Goal: Find specific page/section

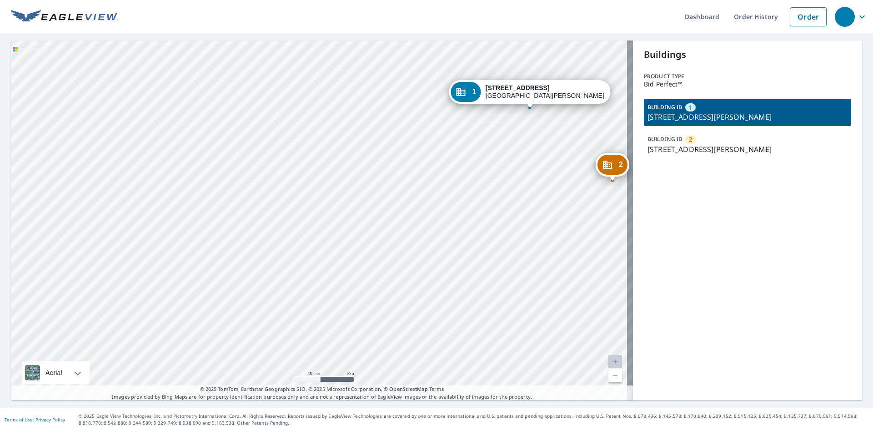
drag, startPoint x: 254, startPoint y: 61, endPoint x: 250, endPoint y: 151, distance: 90.1
click at [259, 66] on div "2 [STREET_ADDRESS][PERSON_NAME] 1 [STREET_ADDRESS][PERSON_NAME]" at bounding box center [322, 220] width 622 height 360
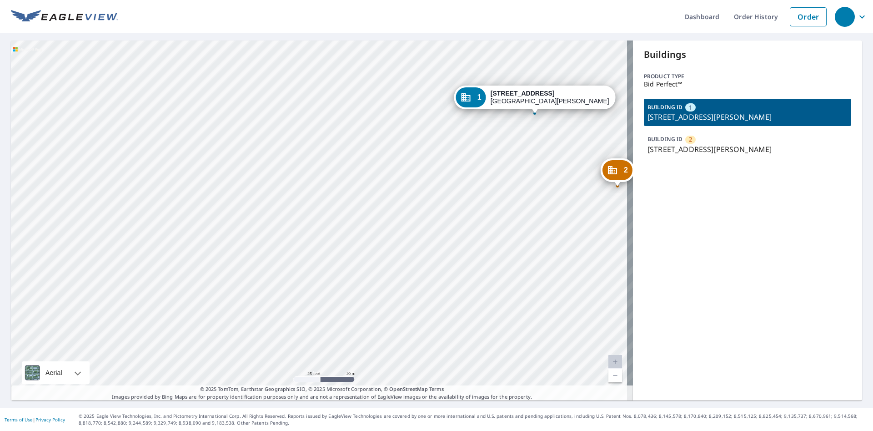
drag, startPoint x: 311, startPoint y: 148, endPoint x: 330, endPoint y: 146, distance: 19.2
click at [320, 139] on div "2 [STREET_ADDRESS][PERSON_NAME] 1 [STREET_ADDRESS][PERSON_NAME]" at bounding box center [322, 220] width 622 height 360
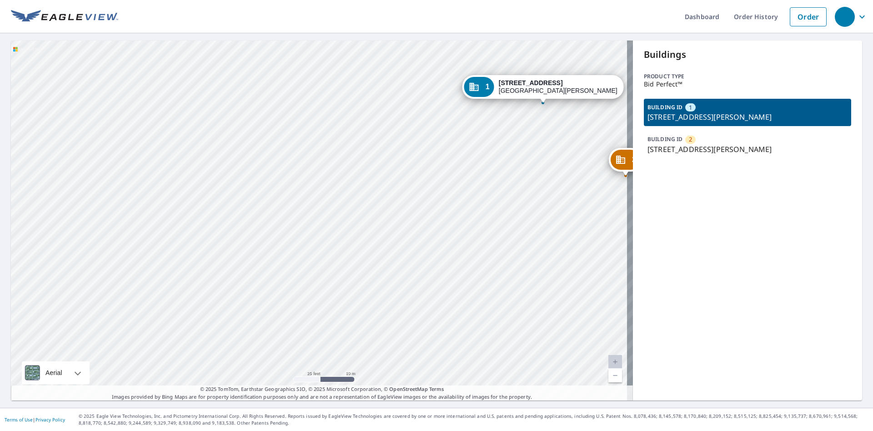
drag, startPoint x: 296, startPoint y: 149, endPoint x: 5, endPoint y: 80, distance: 298.7
click at [267, 128] on div "2 7901 Blind Pass Rd St Pete Beach, FL 33706 1 7979 Blind Pass Rd St Pete Beach…" at bounding box center [322, 220] width 622 height 360
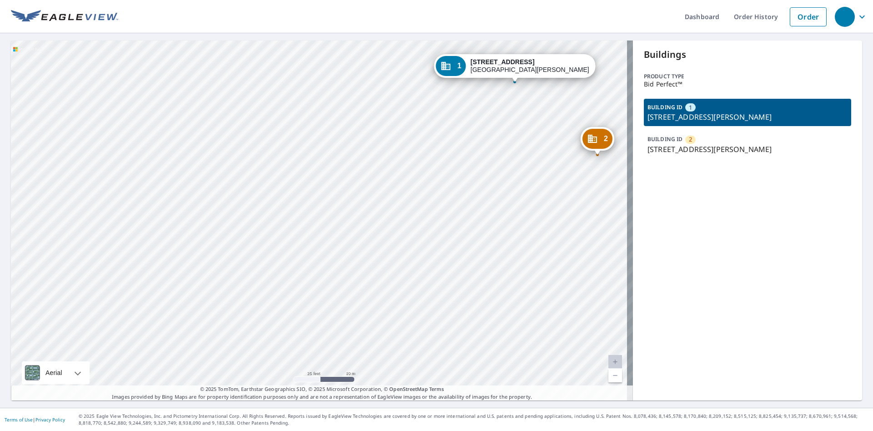
drag, startPoint x: 311, startPoint y: 156, endPoint x: 308, endPoint y: 170, distance: 13.9
click at [312, 156] on div "2 7901 Blind Pass Rd St Pete Beach, FL 33706 1 7979 Blind Pass Rd St Pete Beach…" at bounding box center [322, 220] width 622 height 360
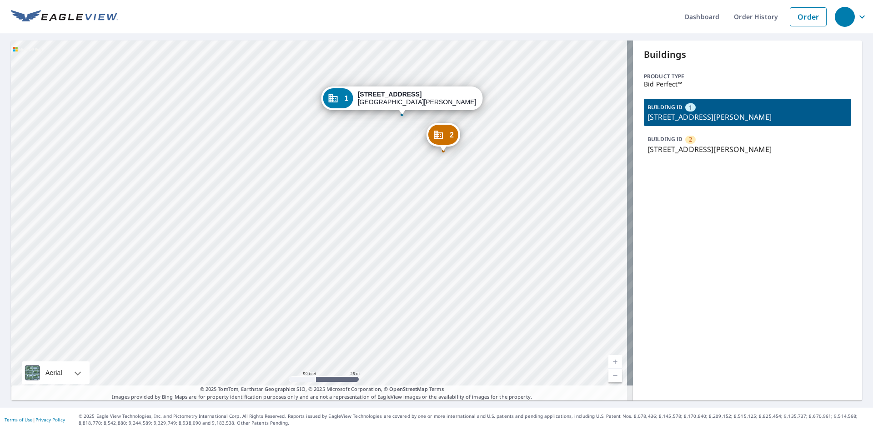
drag, startPoint x: 204, startPoint y: 106, endPoint x: 19, endPoint y: 78, distance: 186.8
click at [146, 90] on div "2 7901 Blind Pass Rd St Pete Beach, FL 33706 1 7979 Blind Pass Rd St Pete Beach…" at bounding box center [322, 220] width 622 height 360
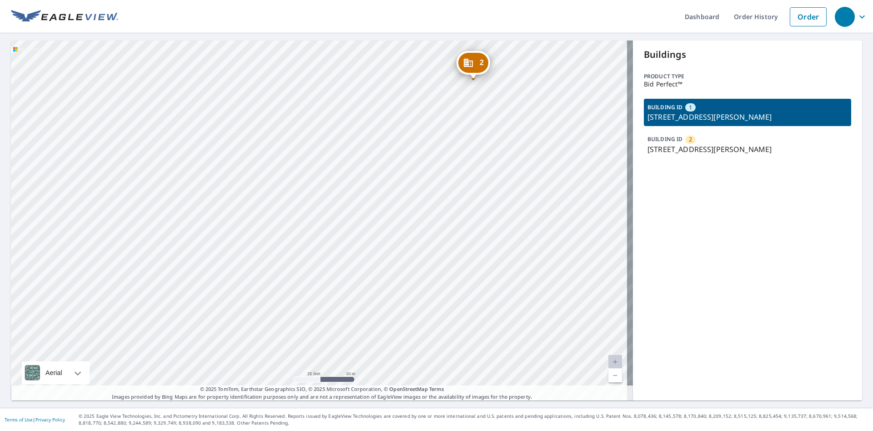
drag, startPoint x: 326, startPoint y: 128, endPoint x: 346, endPoint y: 144, distance: 25.9
click at [346, 144] on div "2 7901 Blind Pass Rd St Pete Beach, FL 33706 1 7979 Blind Pass Rd St Pete Beach…" at bounding box center [322, 220] width 622 height 360
click at [291, 157] on div "2 7901 Blind Pass Rd St Pete Beach, FL 33706 1 7979 Blind Pass Rd St Pete Beach…" at bounding box center [322, 220] width 622 height 360
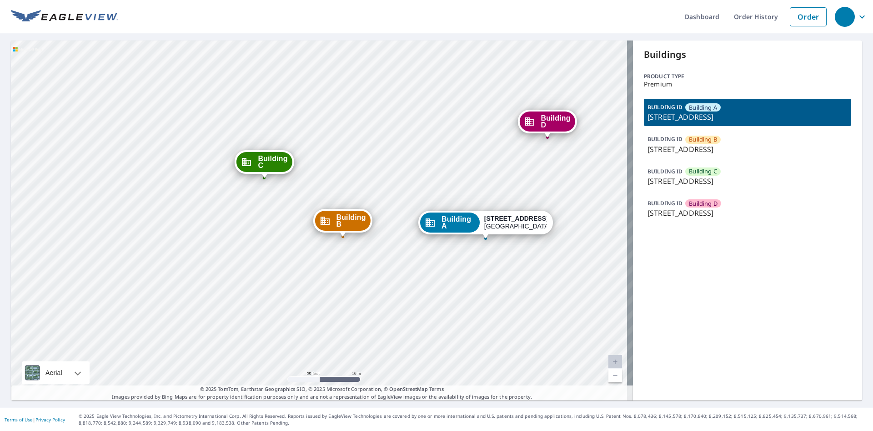
drag, startPoint x: 354, startPoint y: 168, endPoint x: 355, endPoint y: 179, distance: 11.4
click at [355, 179] on div "Building B 6830 Brecksville Rd Independence, OH 44131 Building C 6800 Service C…" at bounding box center [322, 220] width 622 height 360
